Goal: Transaction & Acquisition: Purchase product/service

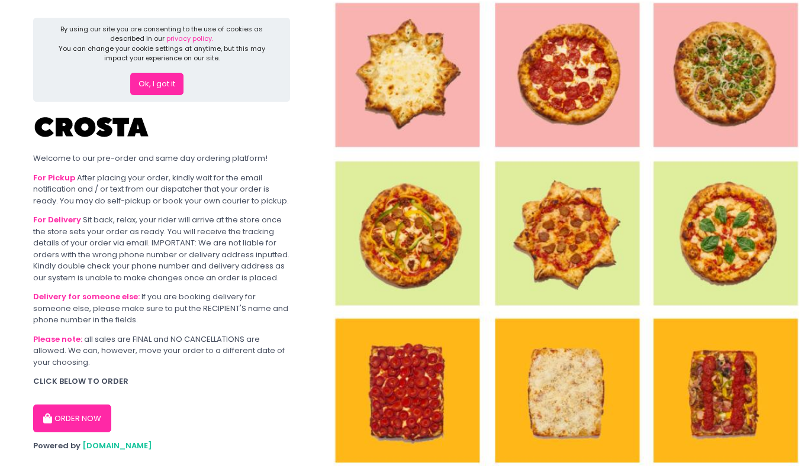
click at [169, 92] on button "Ok, I got it" at bounding box center [156, 84] width 53 height 22
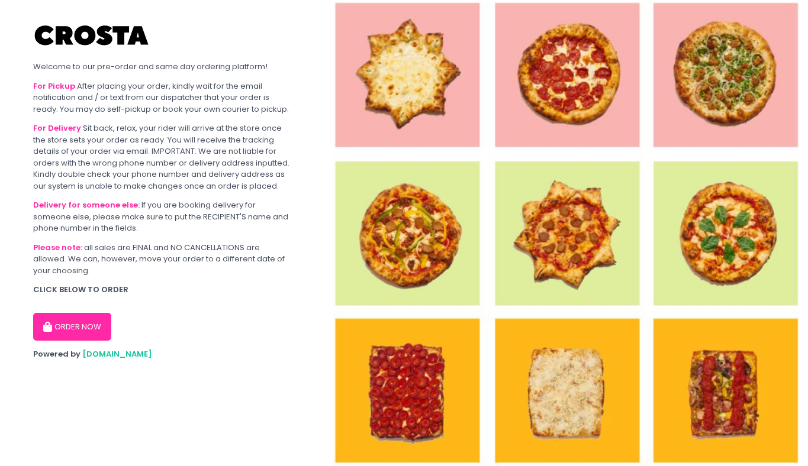
click at [51, 318] on button "ORDER NOW" at bounding box center [72, 327] width 78 height 28
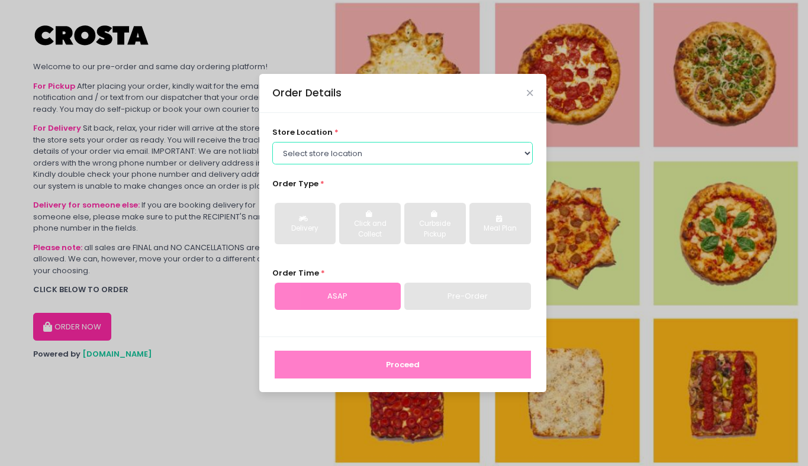
click at [469, 156] on select "Select store location Crosta Pizza - [PERSON_NAME] Crosta Pizza - [GEOGRAPHIC_D…" at bounding box center [402, 153] width 260 height 22
select select "5fabb2e53664a8677beaeb89"
click at [272, 142] on select "Select store location Crosta Pizza - [PERSON_NAME] Crosta Pizza - [GEOGRAPHIC_D…" at bounding box center [402, 153] width 260 height 22
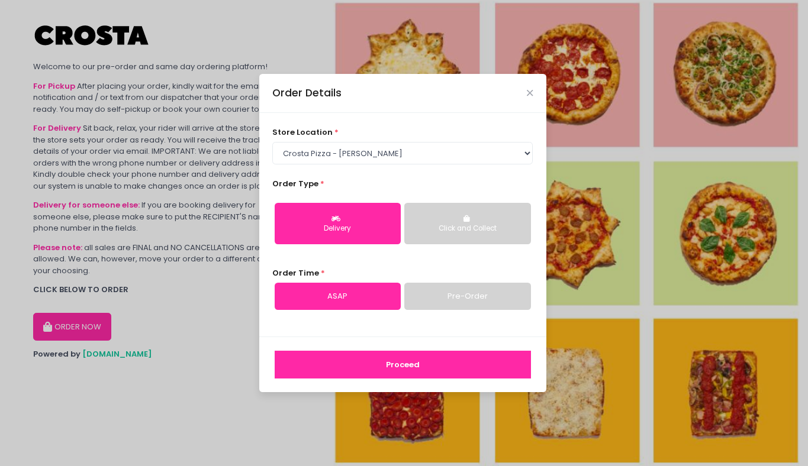
click at [370, 215] on button "Delivery" at bounding box center [338, 223] width 126 height 41
click at [364, 373] on button "Proceed" at bounding box center [403, 365] width 256 height 28
